Goal: Transaction & Acquisition: Obtain resource

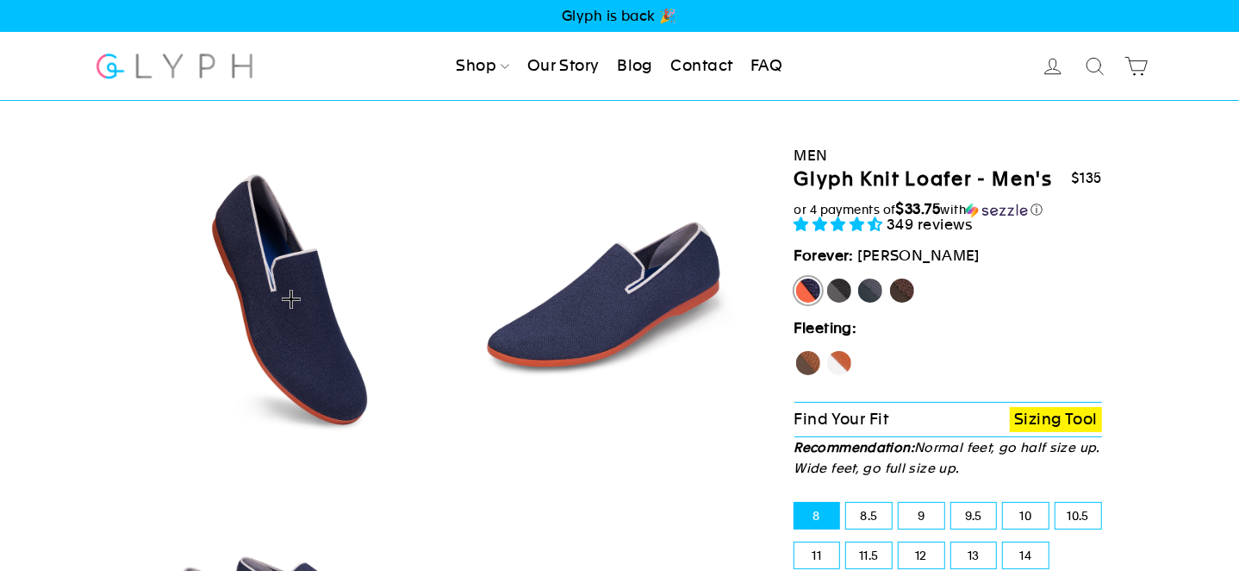
select select "highest-rating"
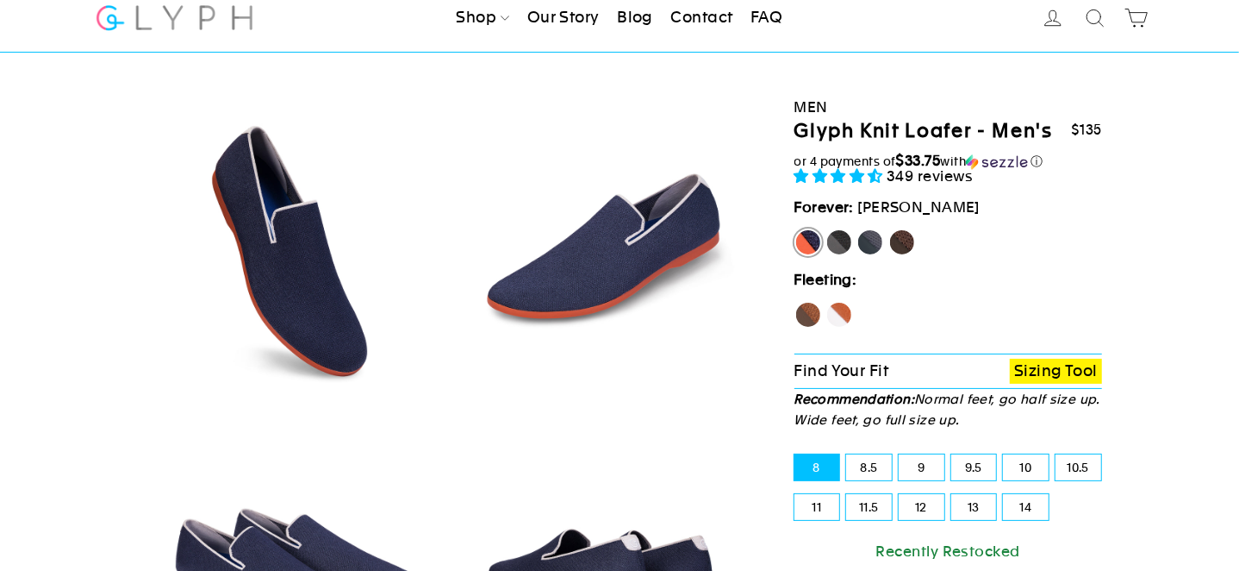
scroll to position [86, 0]
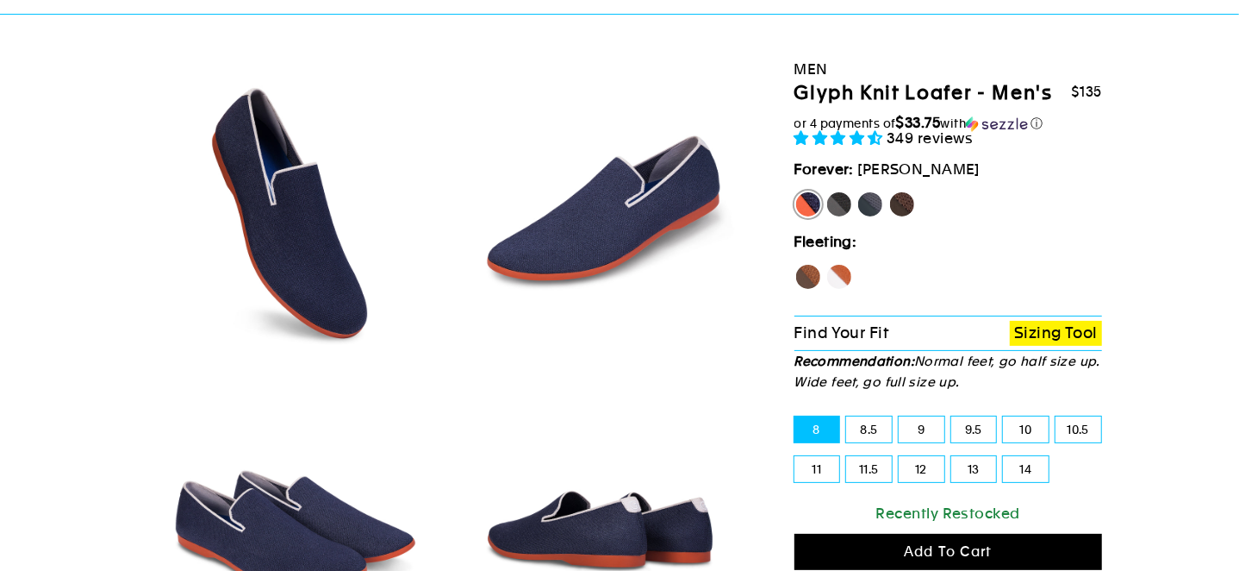
click at [817, 471] on label "11" at bounding box center [818, 469] width 46 height 26
click at [795, 457] on input "11" at bounding box center [795, 456] width 1 height 1
radio input "true"
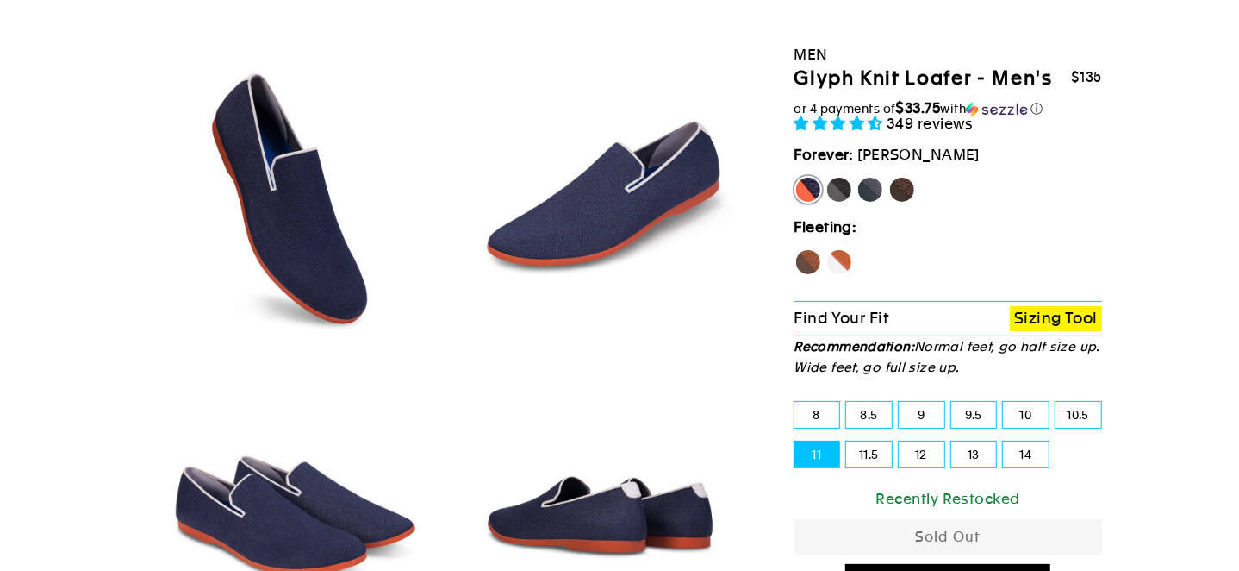
scroll to position [86, 0]
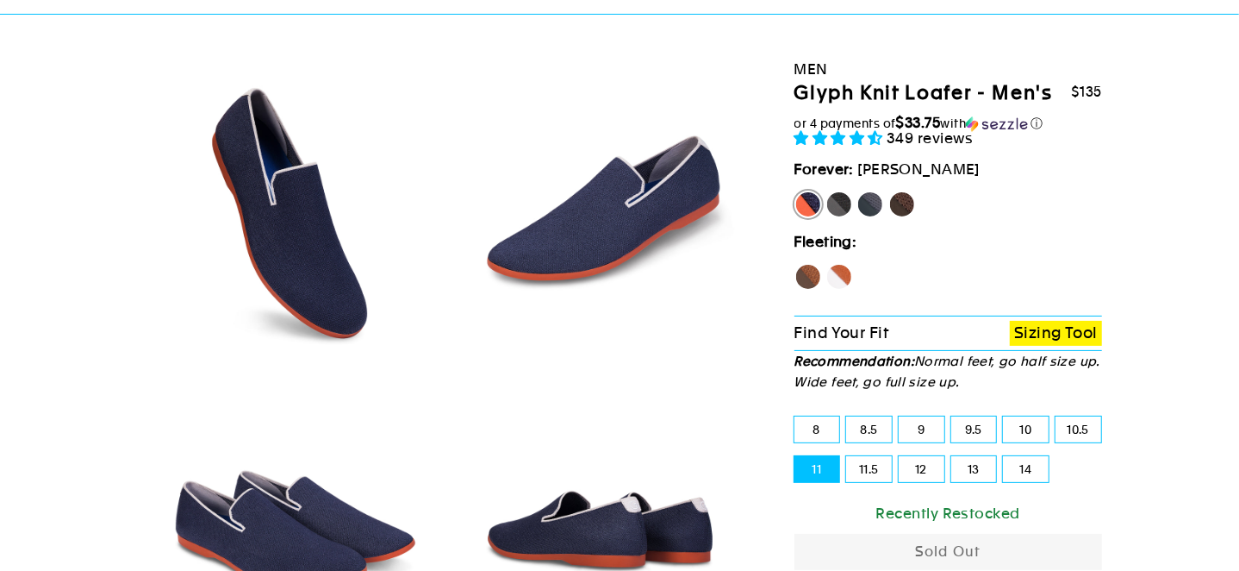
click at [841, 204] on label "Panther" at bounding box center [840, 204] width 28 height 28
click at [827, 191] on input "Panther" at bounding box center [826, 190] width 1 height 1
radio input "true"
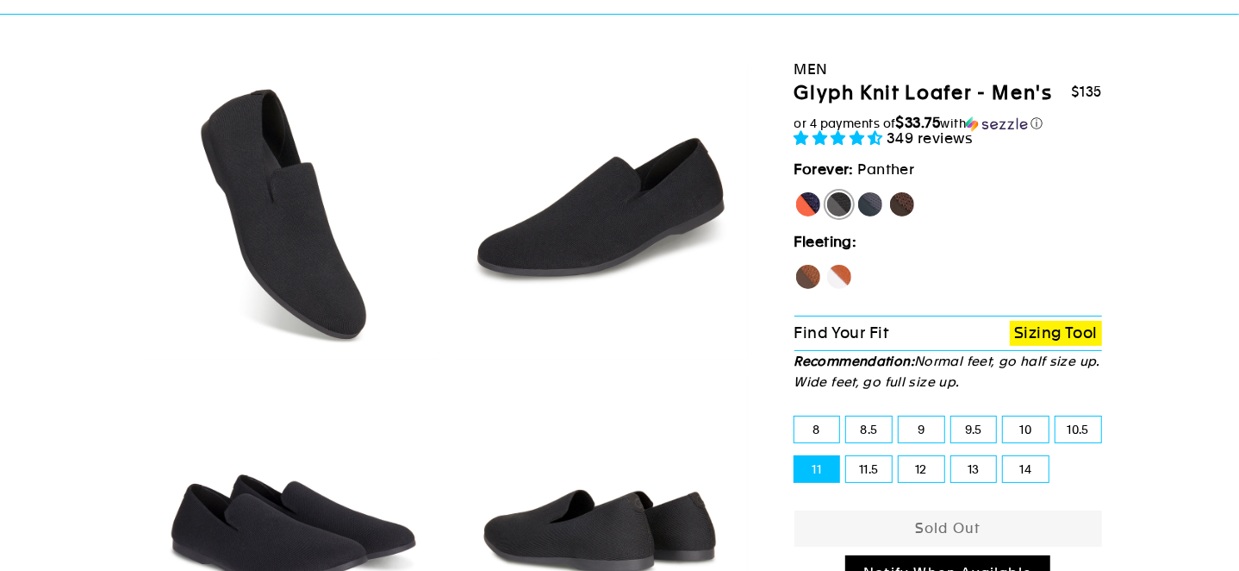
click at [876, 203] on label "Rhino" at bounding box center [871, 204] width 28 height 28
click at [858, 191] on input "Rhino" at bounding box center [857, 190] width 1 height 1
radio input "true"
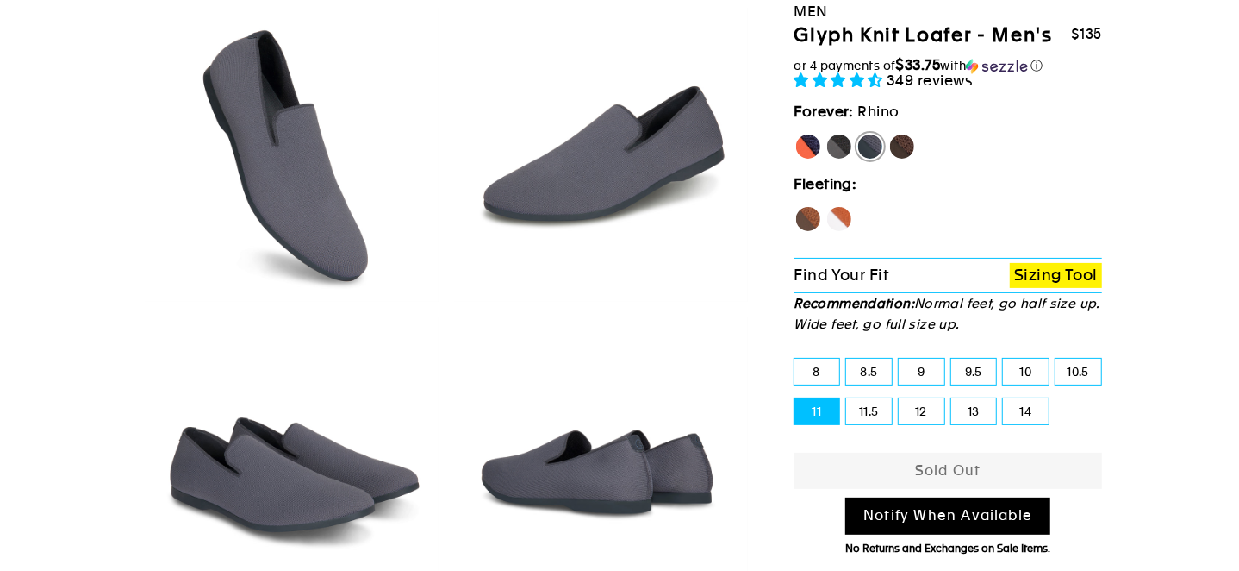
scroll to position [172, 0]
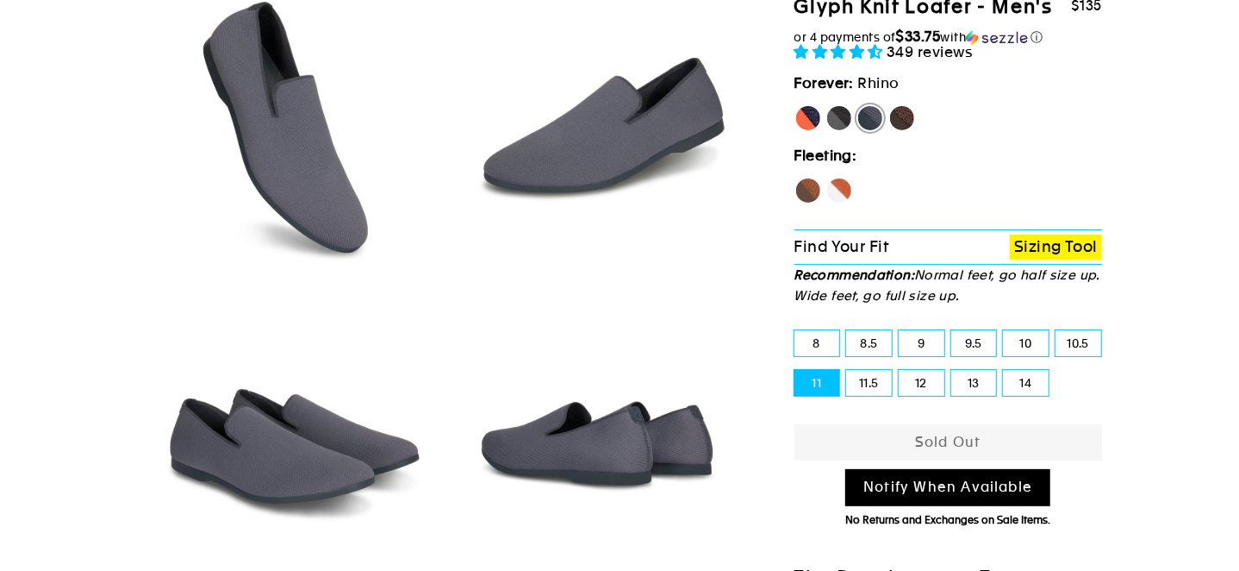
click at [904, 122] on label "Mustang" at bounding box center [903, 118] width 28 height 28
click at [889, 105] on input "Mustang" at bounding box center [889, 104] width 1 height 1
radio input "true"
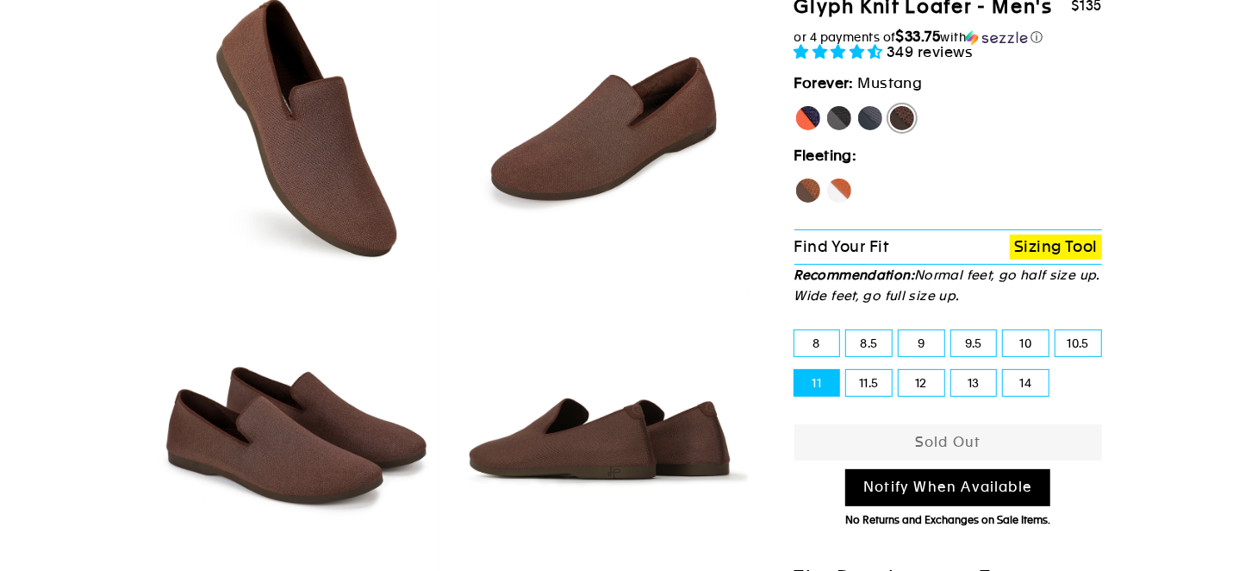
click at [805, 194] on label "Hawk" at bounding box center [809, 191] width 28 height 28
click at [795, 178] on input "Hawk" at bounding box center [795, 177] width 1 height 1
radio input "true"
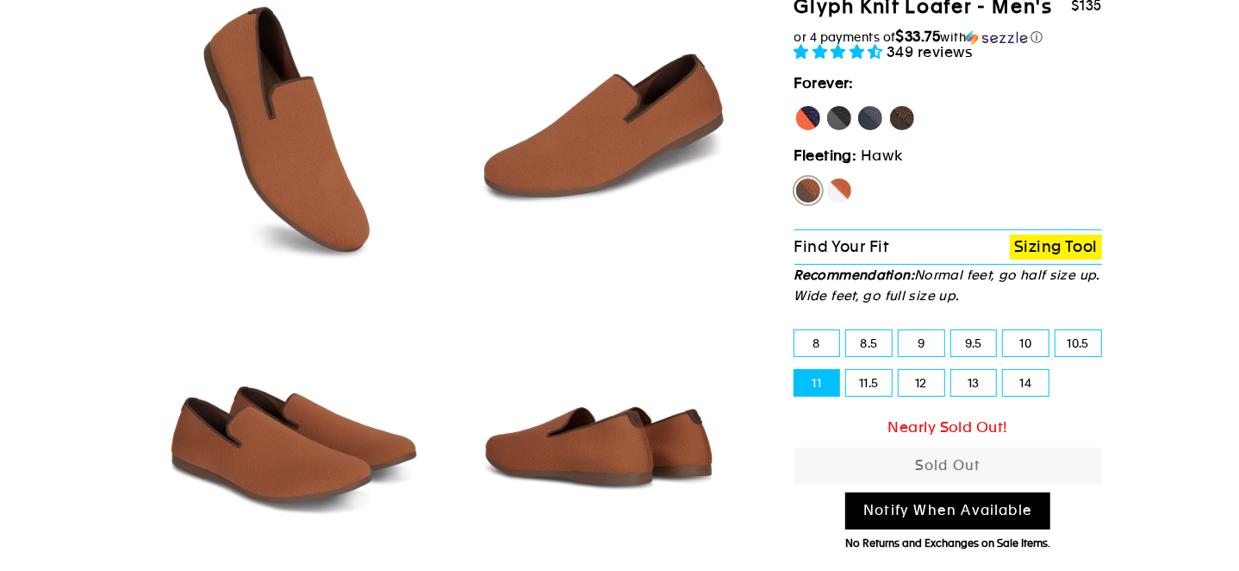
click at [840, 196] on label "Fox" at bounding box center [840, 191] width 28 height 28
click at [827, 178] on input "Fox" at bounding box center [826, 177] width 1 height 1
radio input "true"
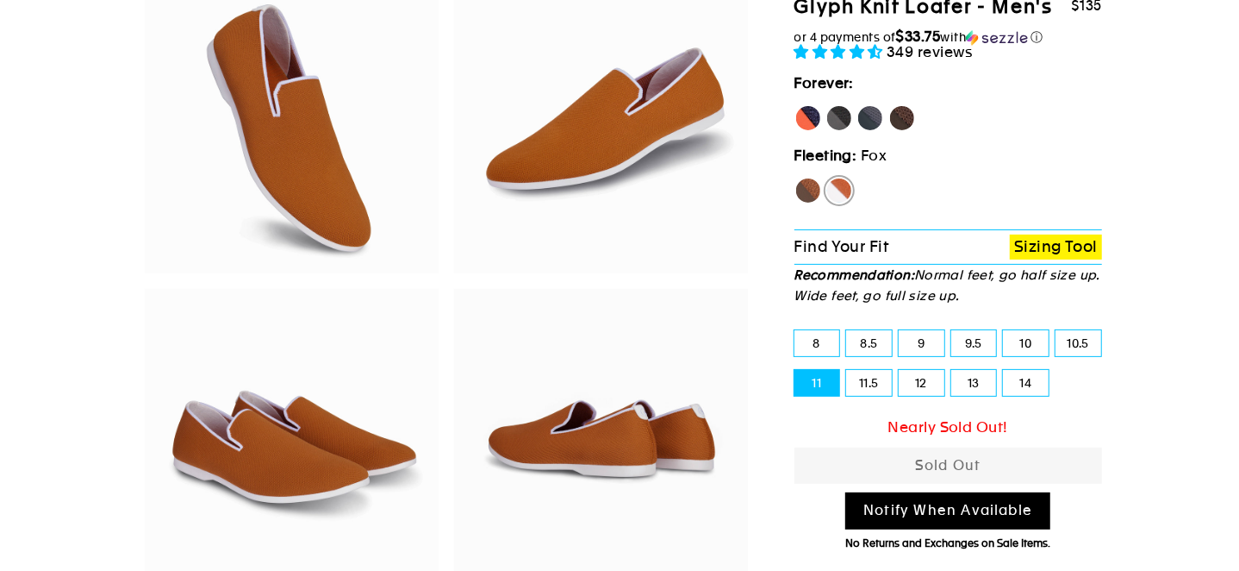
click at [811, 122] on label "[PERSON_NAME]" at bounding box center [809, 118] width 28 height 28
click at [795, 105] on input "[PERSON_NAME]" at bounding box center [795, 104] width 1 height 1
radio input "true"
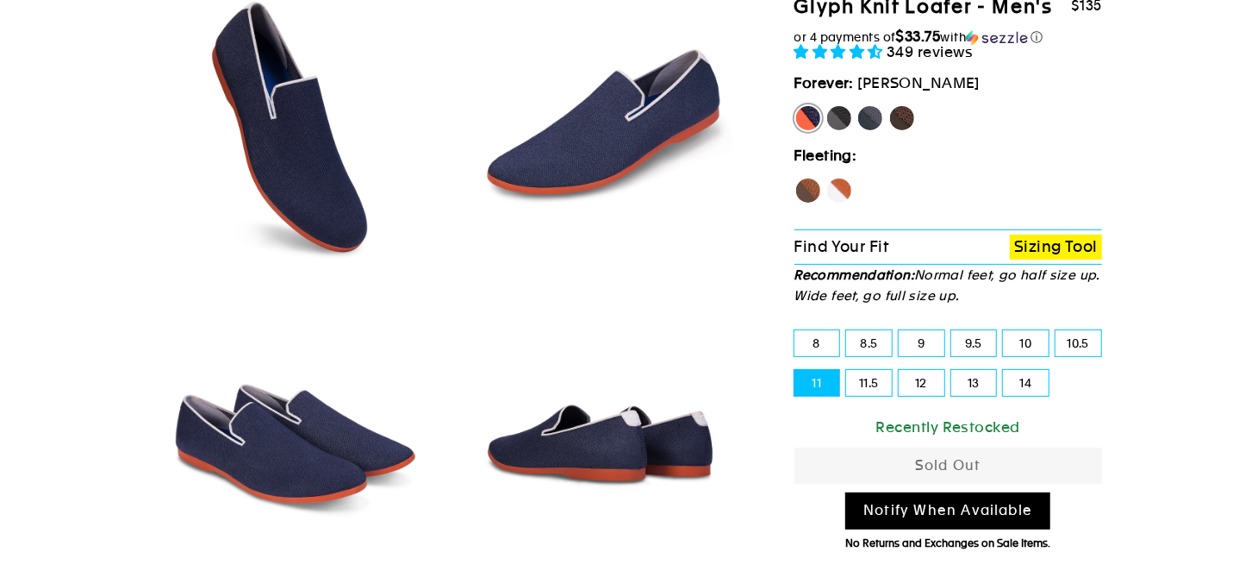
click at [980, 514] on link "Notify When Available" at bounding box center [947, 510] width 205 height 37
select select "19438320156729"
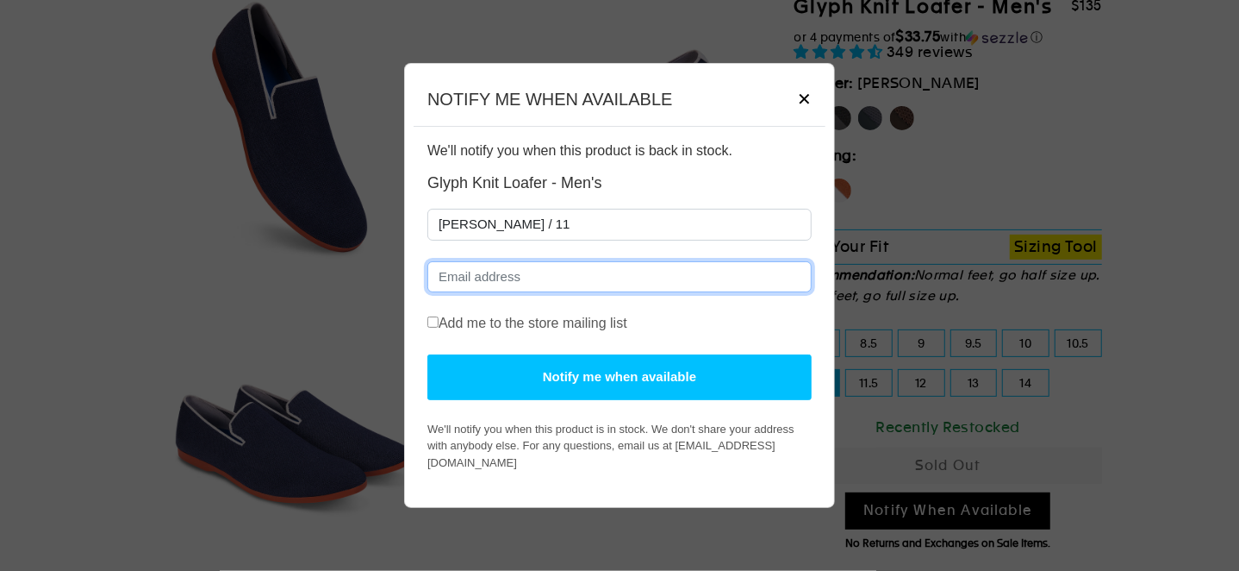
click at [448, 283] on input "Email" at bounding box center [619, 277] width 384 height 32
type input "[EMAIL_ADDRESS][DOMAIN_NAME]"
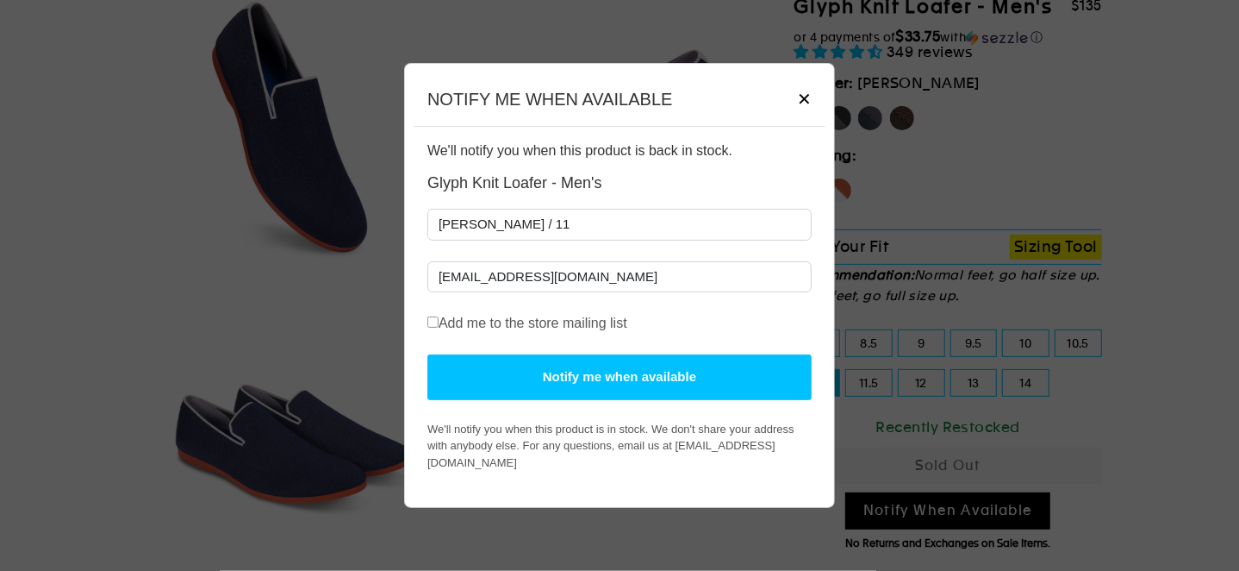
click at [432, 333] on label "Add me to the store mailing list" at bounding box center [527, 323] width 200 height 21
click at [432, 328] on input "Add me to the store mailing list" at bounding box center [432, 321] width 11 height 11
checkbox input "true"
click at [504, 382] on button "Notify me when available" at bounding box center [619, 377] width 384 height 46
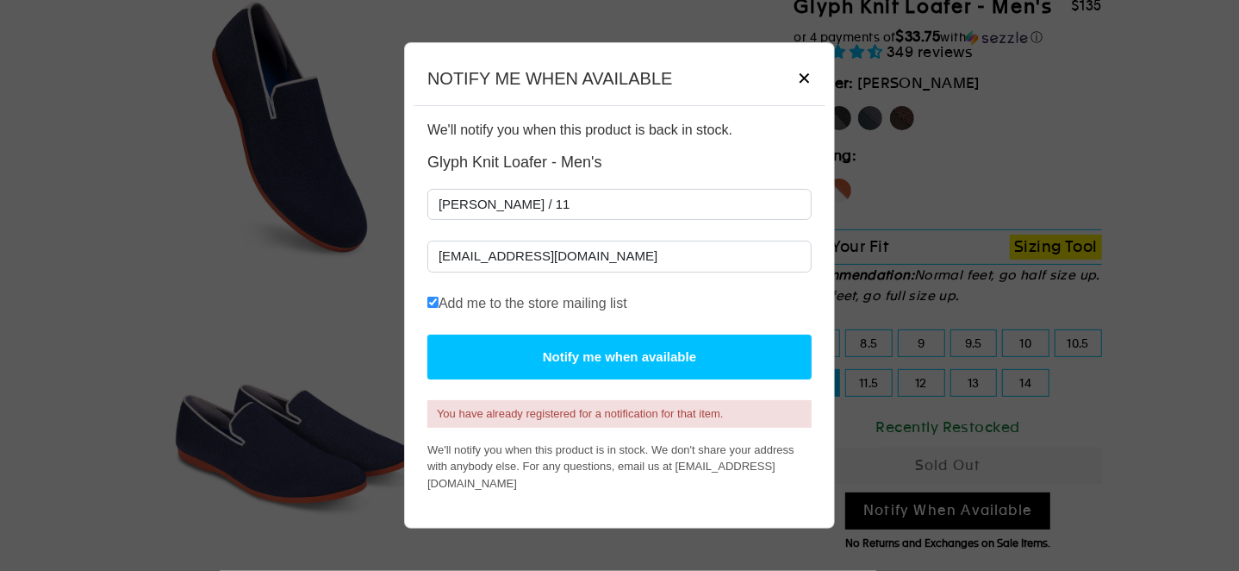
click at [805, 84] on span "✕" at bounding box center [804, 79] width 15 height 26
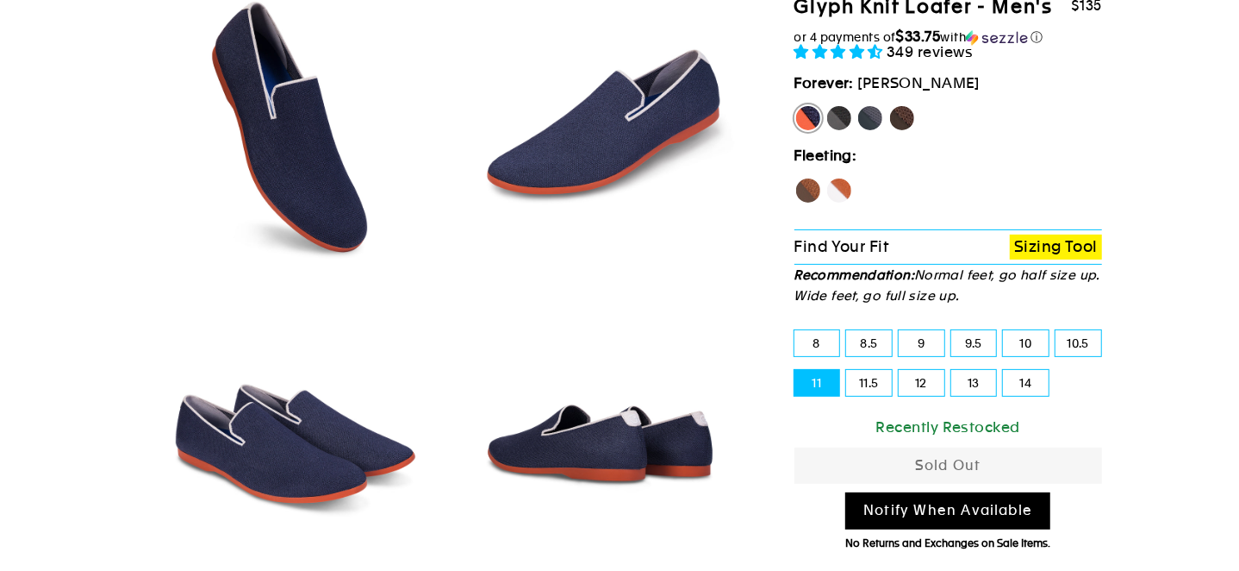
click at [842, 115] on label "Panther" at bounding box center [840, 118] width 28 height 28
click at [827, 105] on input "Panther" at bounding box center [826, 104] width 1 height 1
radio input "true"
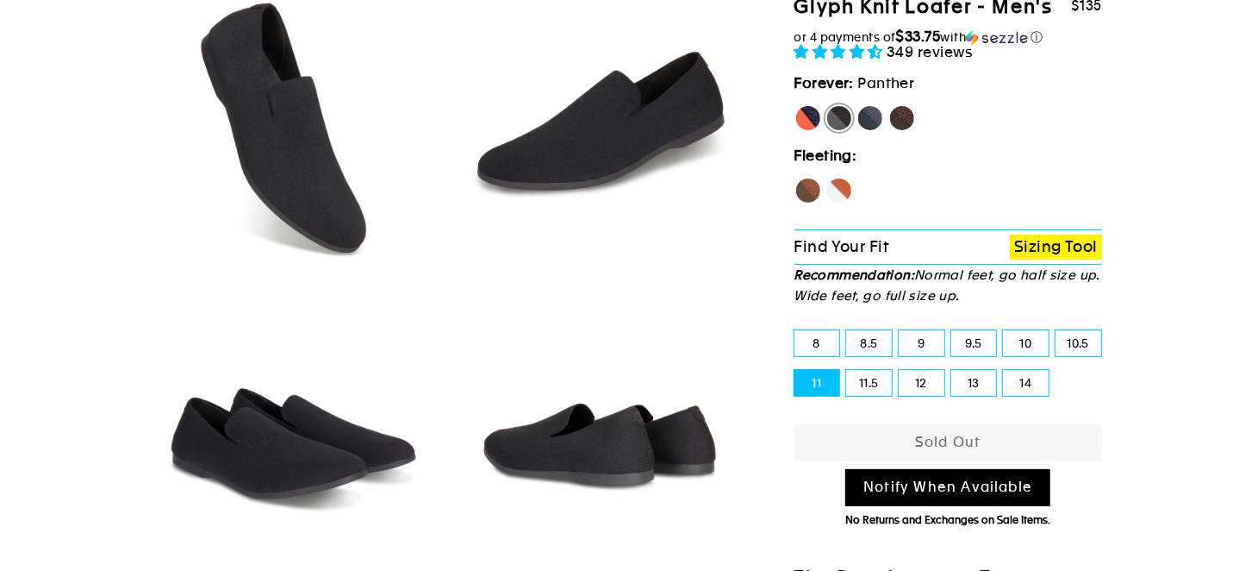
click at [872, 119] on label "Rhino" at bounding box center [871, 118] width 28 height 28
click at [858, 105] on input "Rhino" at bounding box center [857, 104] width 1 height 1
radio input "true"
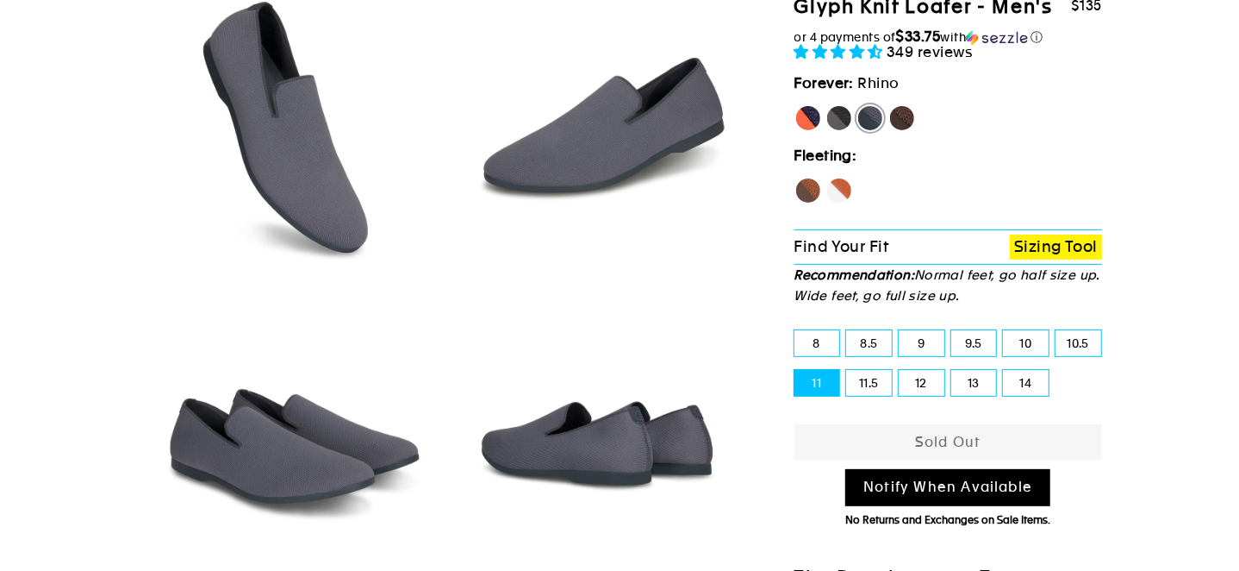
click at [903, 119] on label "Mustang" at bounding box center [903, 118] width 28 height 28
click at [889, 105] on input "Mustang" at bounding box center [889, 104] width 1 height 1
radio input "true"
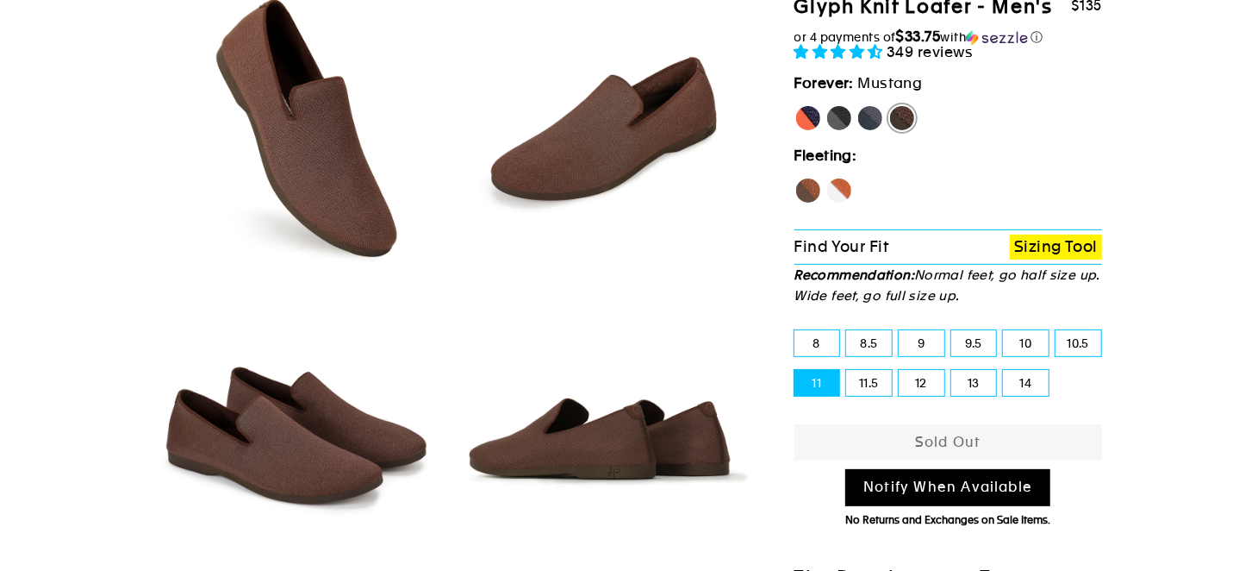
click at [874, 115] on label "Rhino" at bounding box center [871, 118] width 28 height 28
click at [858, 105] on input "Rhino" at bounding box center [857, 104] width 1 height 1
radio input "true"
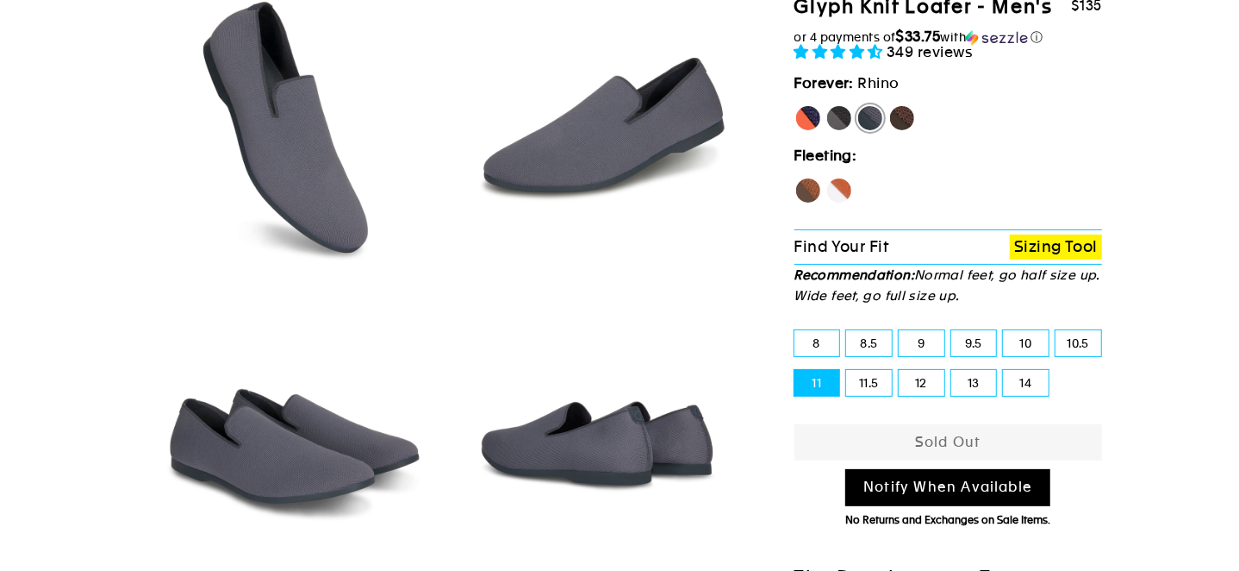
click at [810, 185] on label "Hawk" at bounding box center [809, 191] width 28 height 28
click at [795, 178] on input "Hawk" at bounding box center [795, 177] width 1 height 1
radio input "true"
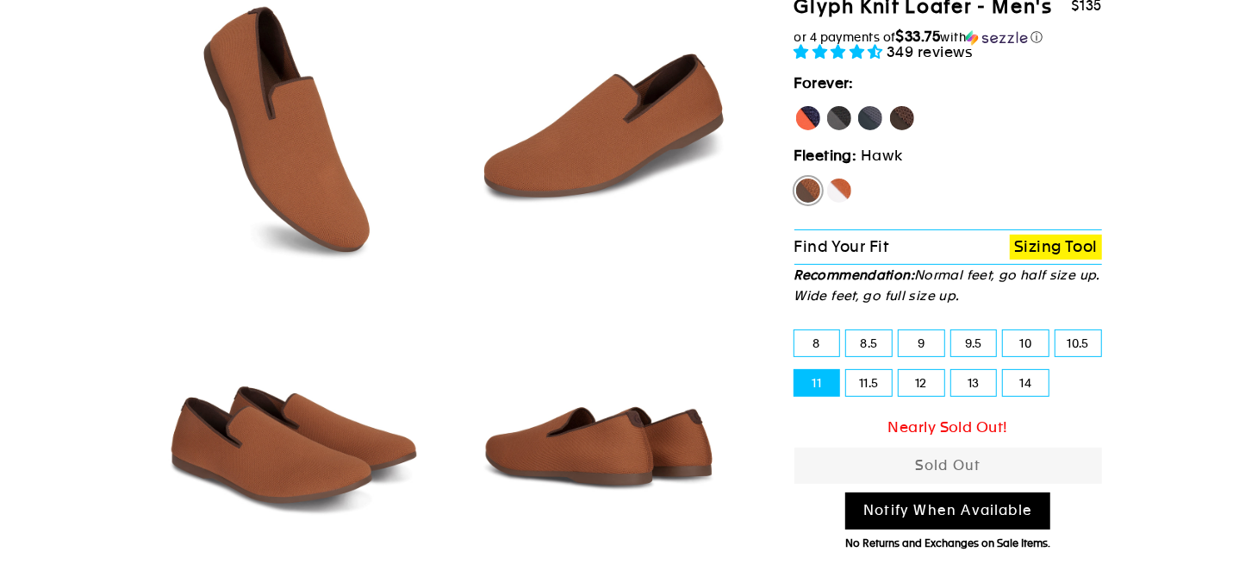
click at [966, 511] on link "Notify When Available" at bounding box center [947, 510] width 205 height 37
select select "32195587375138"
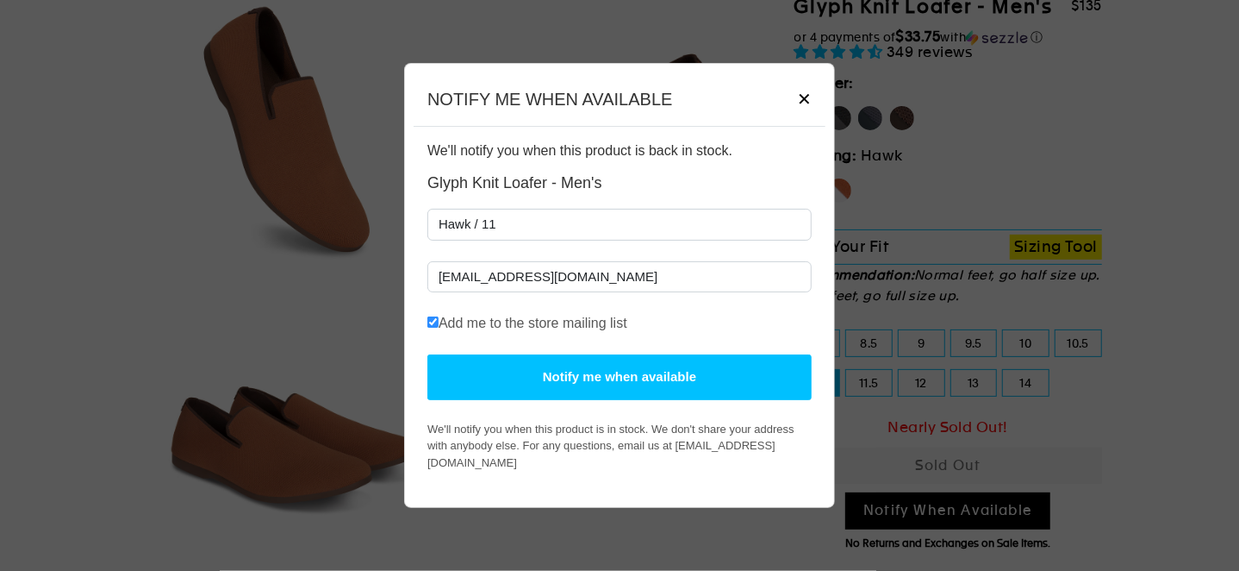
click at [639, 382] on button "Notify me when available" at bounding box center [619, 377] width 384 height 46
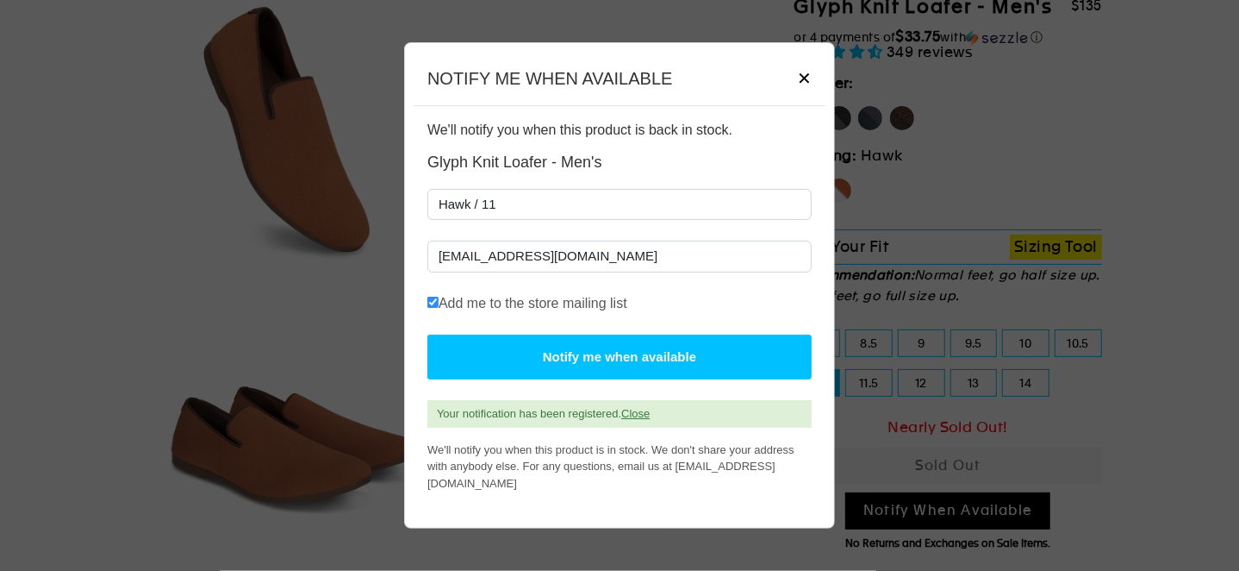
click at [802, 91] on span "✕" at bounding box center [804, 79] width 15 height 26
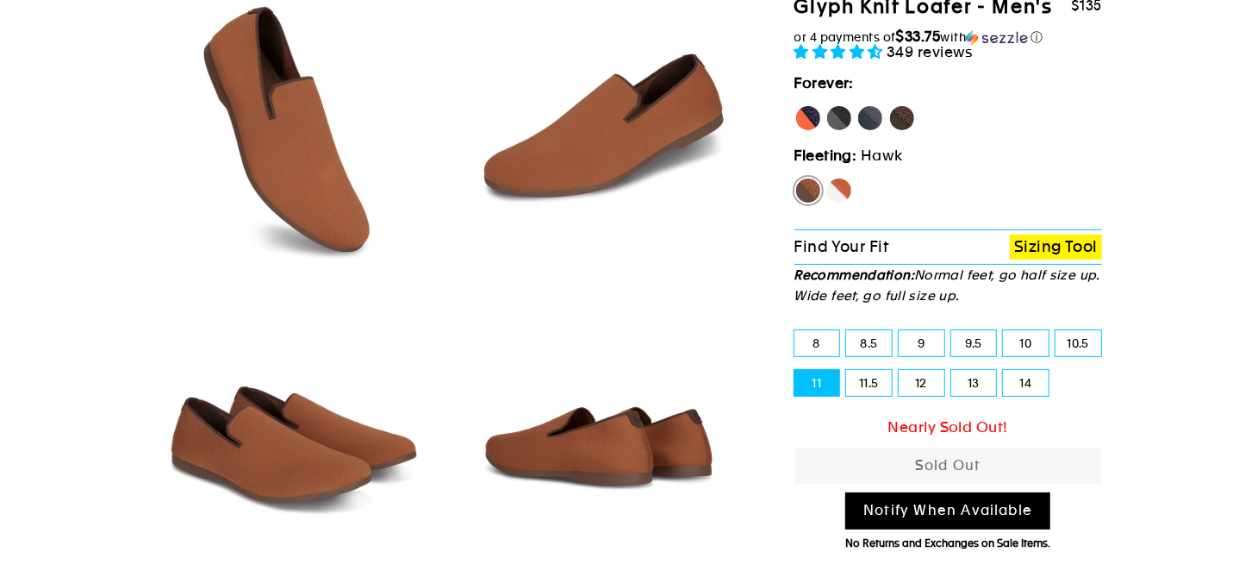
click at [832, 194] on label "Fox" at bounding box center [840, 191] width 28 height 28
click at [827, 178] on input "Fox" at bounding box center [826, 177] width 1 height 1
radio input "true"
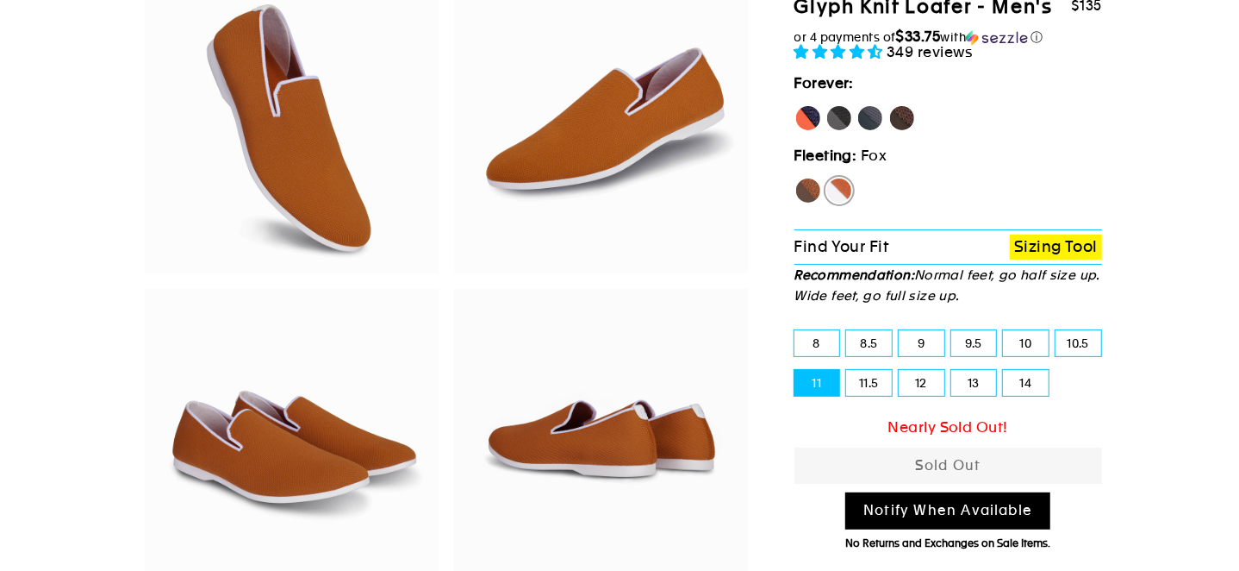
click at [945, 518] on link "Notify When Available" at bounding box center [947, 510] width 205 height 37
select select "32198904217634"
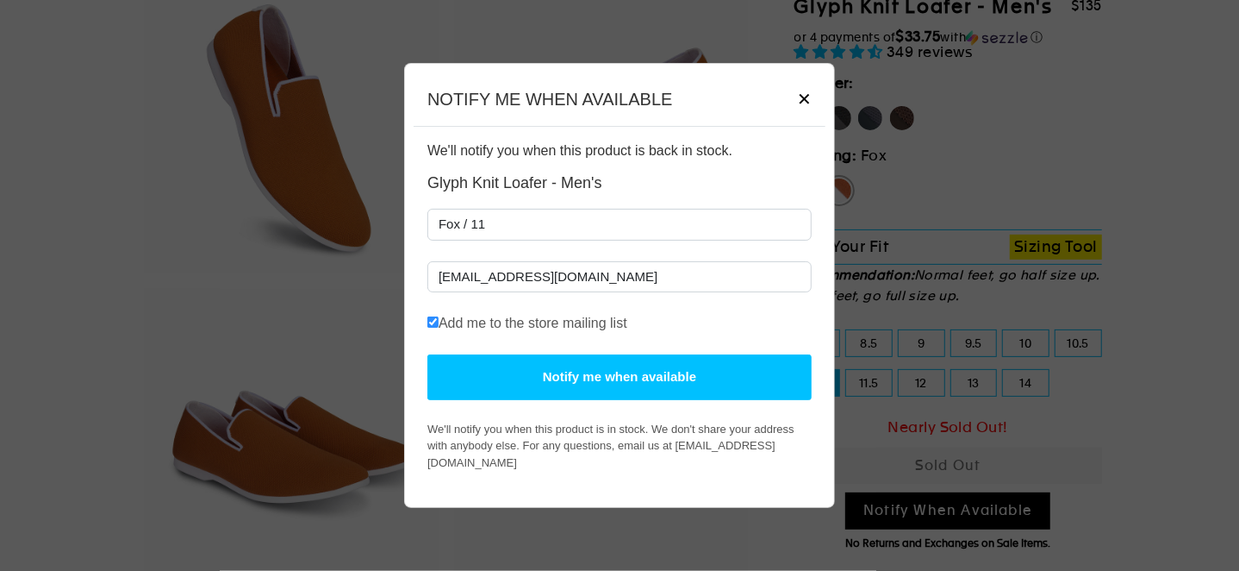
click at [616, 395] on button "Notify me when available" at bounding box center [619, 377] width 384 height 46
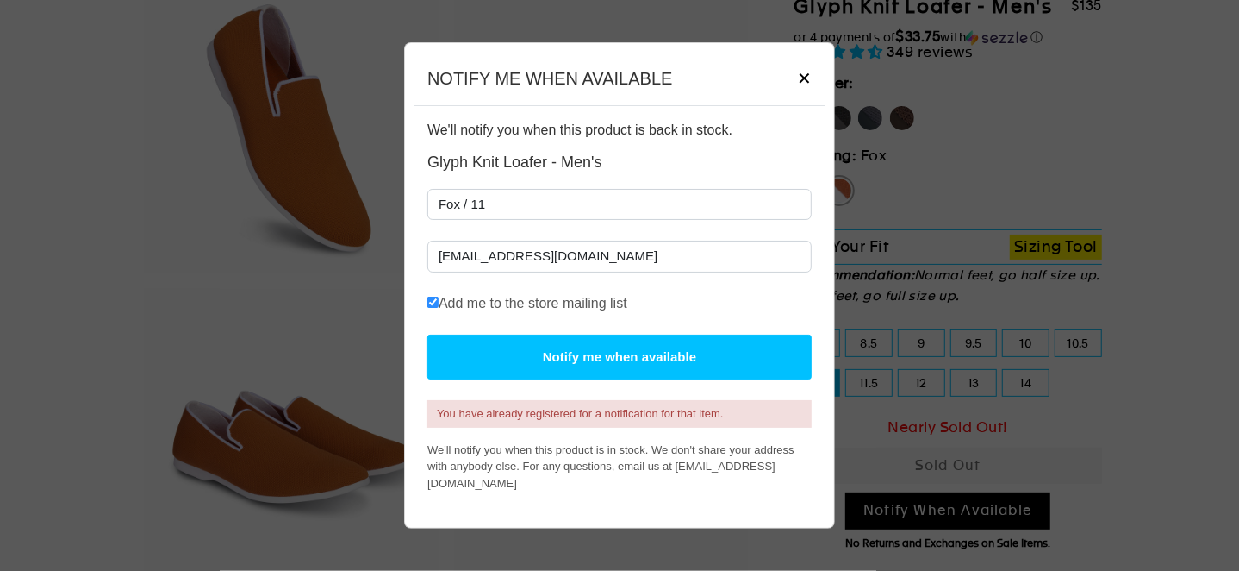
click at [802, 87] on span "✕" at bounding box center [804, 79] width 15 height 26
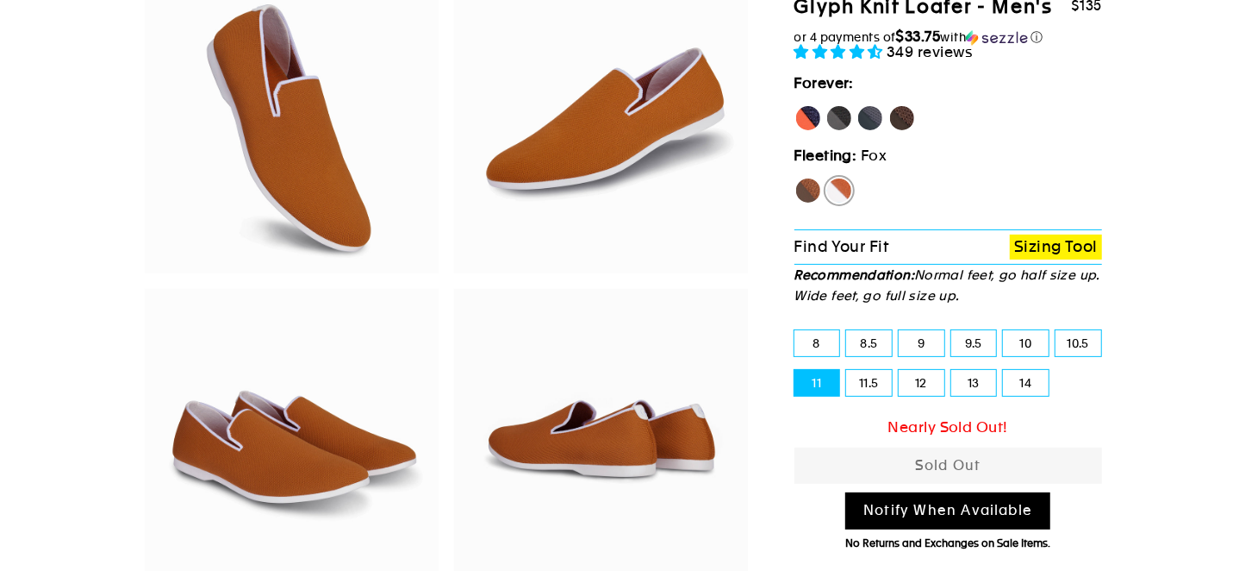
click at [833, 110] on label "Panther" at bounding box center [840, 118] width 28 height 28
click at [827, 105] on input "Panther" at bounding box center [826, 104] width 1 height 1
radio input "true"
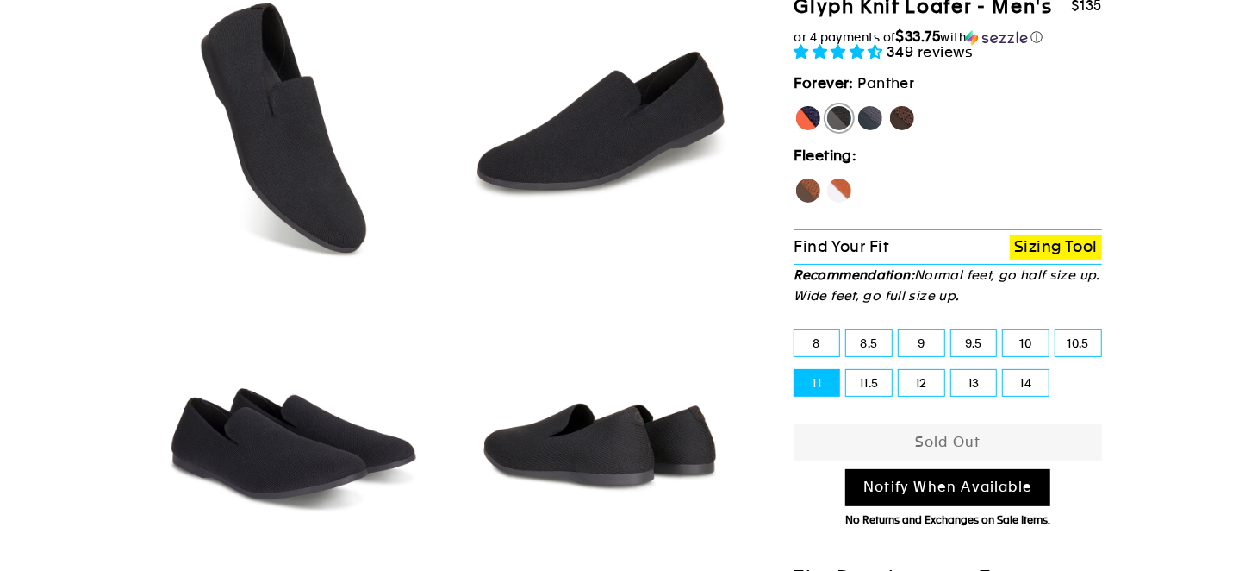
click at [870, 118] on label "Rhino" at bounding box center [871, 118] width 28 height 28
click at [858, 105] on input "Rhino" at bounding box center [857, 104] width 1 height 1
radio input "true"
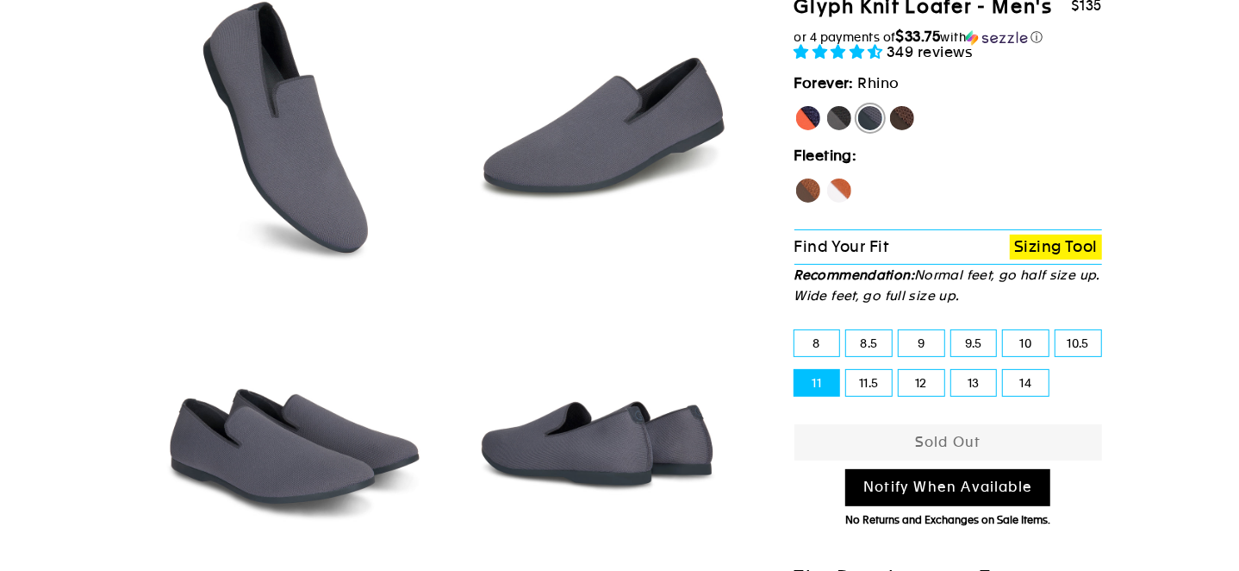
click at [899, 118] on label "Mustang" at bounding box center [903, 118] width 28 height 28
click at [889, 105] on input "Mustang" at bounding box center [889, 104] width 1 height 1
radio input "true"
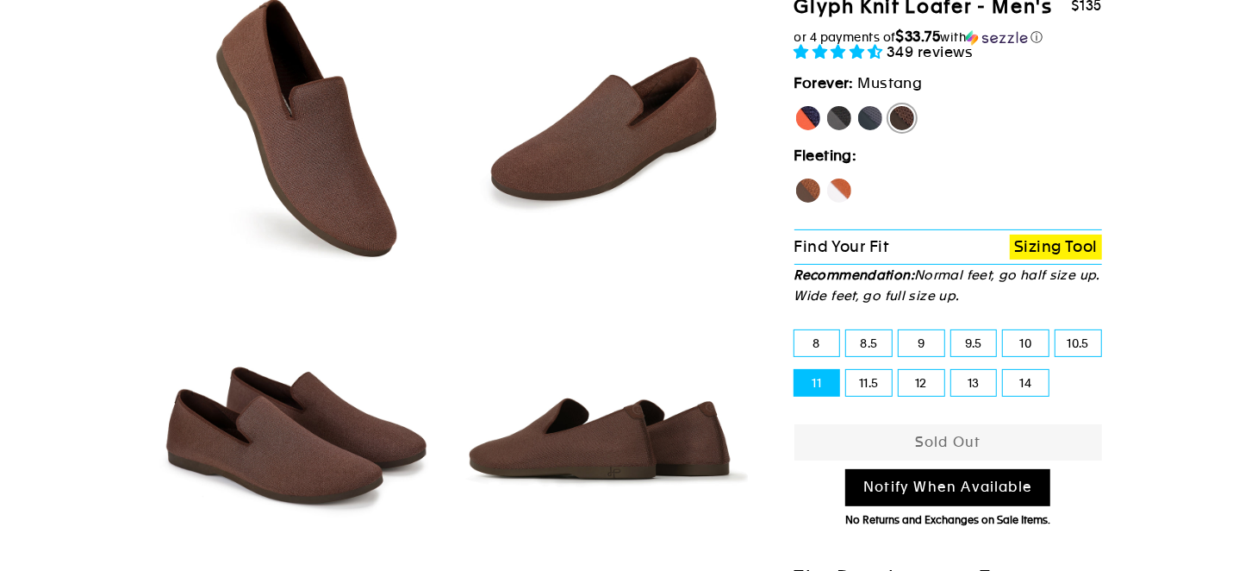
click at [983, 478] on link "Notify When Available" at bounding box center [947, 487] width 205 height 37
select select "33051844018210"
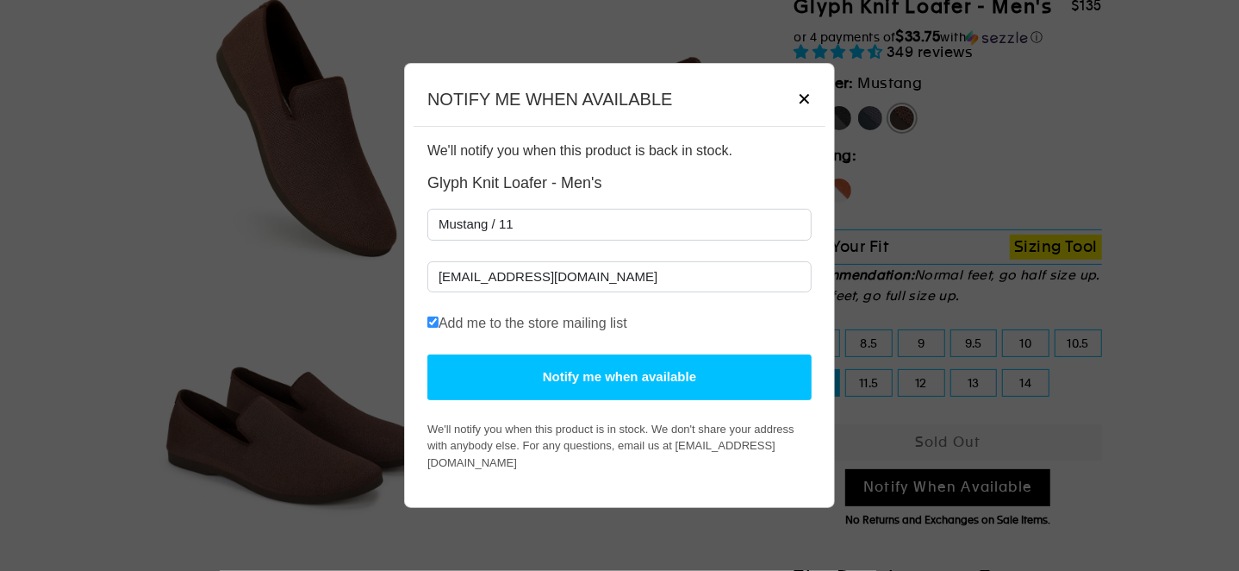
click at [658, 397] on button "Notify me when available" at bounding box center [619, 377] width 384 height 46
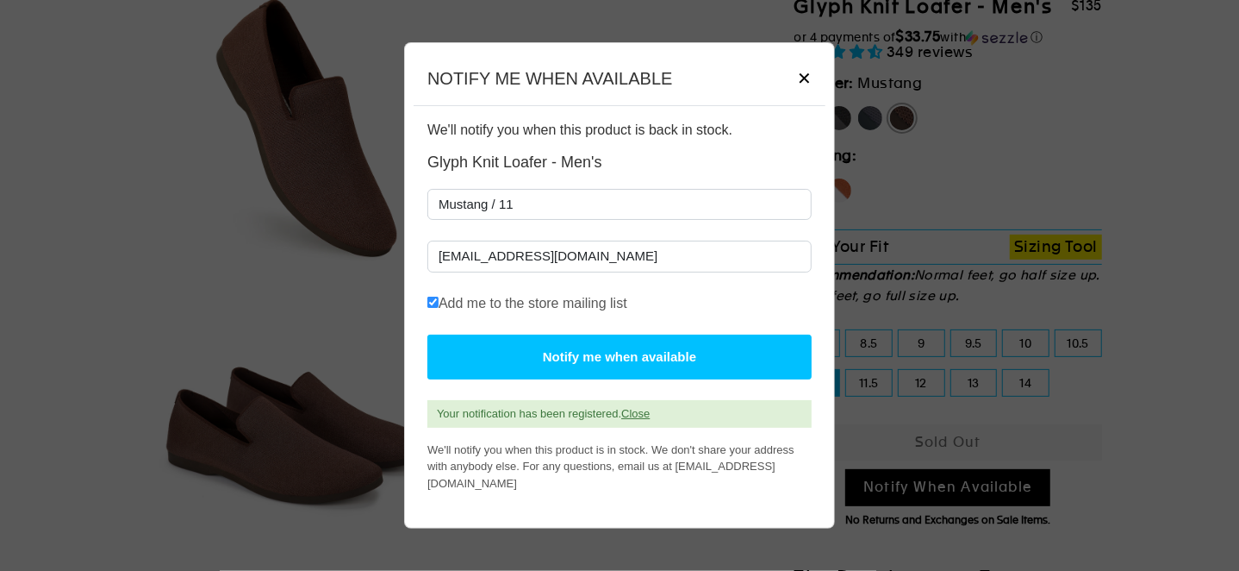
click at [801, 86] on span "✕" at bounding box center [804, 79] width 15 height 26
